Goal: Find specific page/section: Find specific page/section

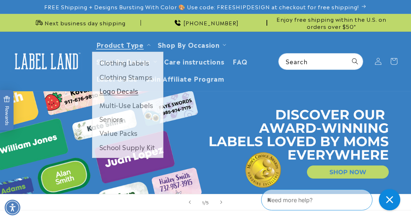
click at [122, 93] on link "Logo Decals" at bounding box center [127, 92] width 71 height 14
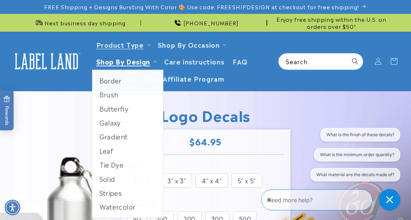
click at [131, 61] on link "Shop By Design" at bounding box center [123, 61] width 54 height 10
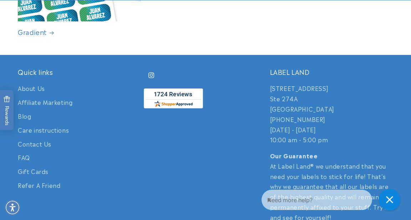
scroll to position [675, 0]
